Goal: Find specific page/section: Find specific page/section

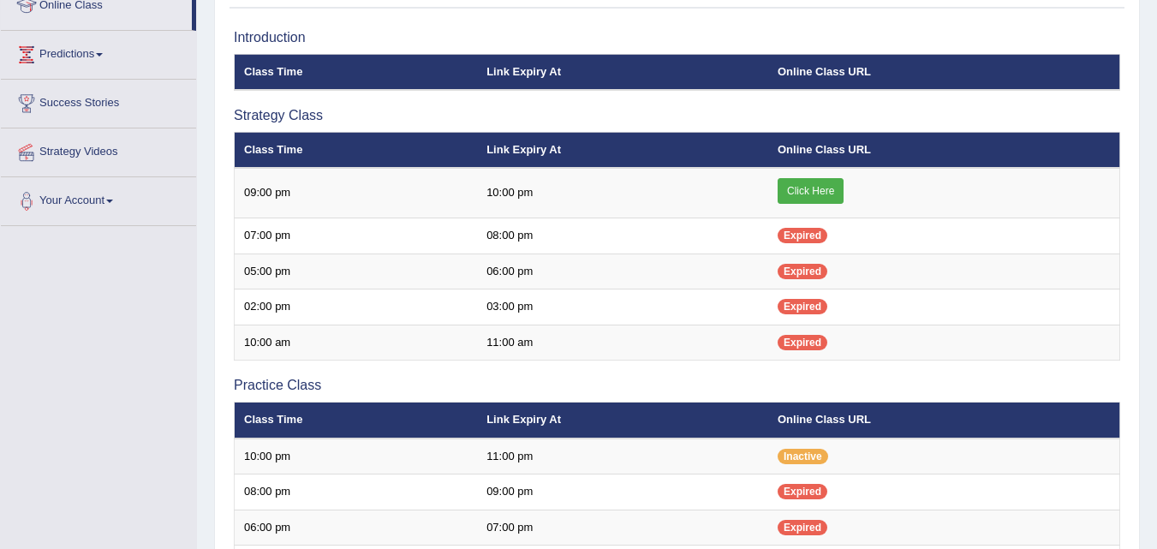
scroll to position [250, 0]
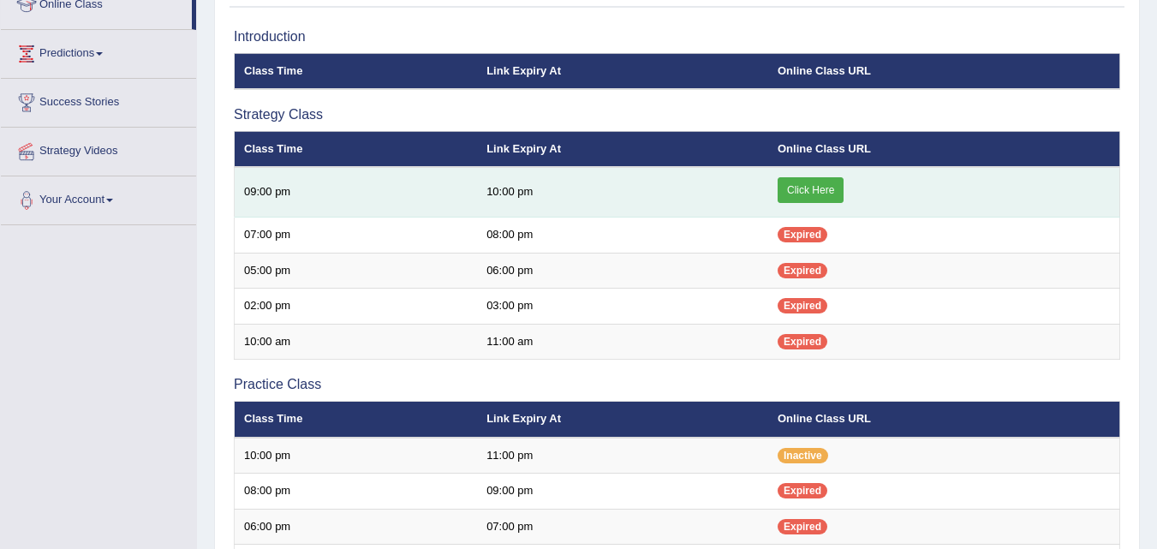
click at [814, 192] on link "Click Here" at bounding box center [811, 190] width 66 height 26
